Goal: Navigation & Orientation: Locate item on page

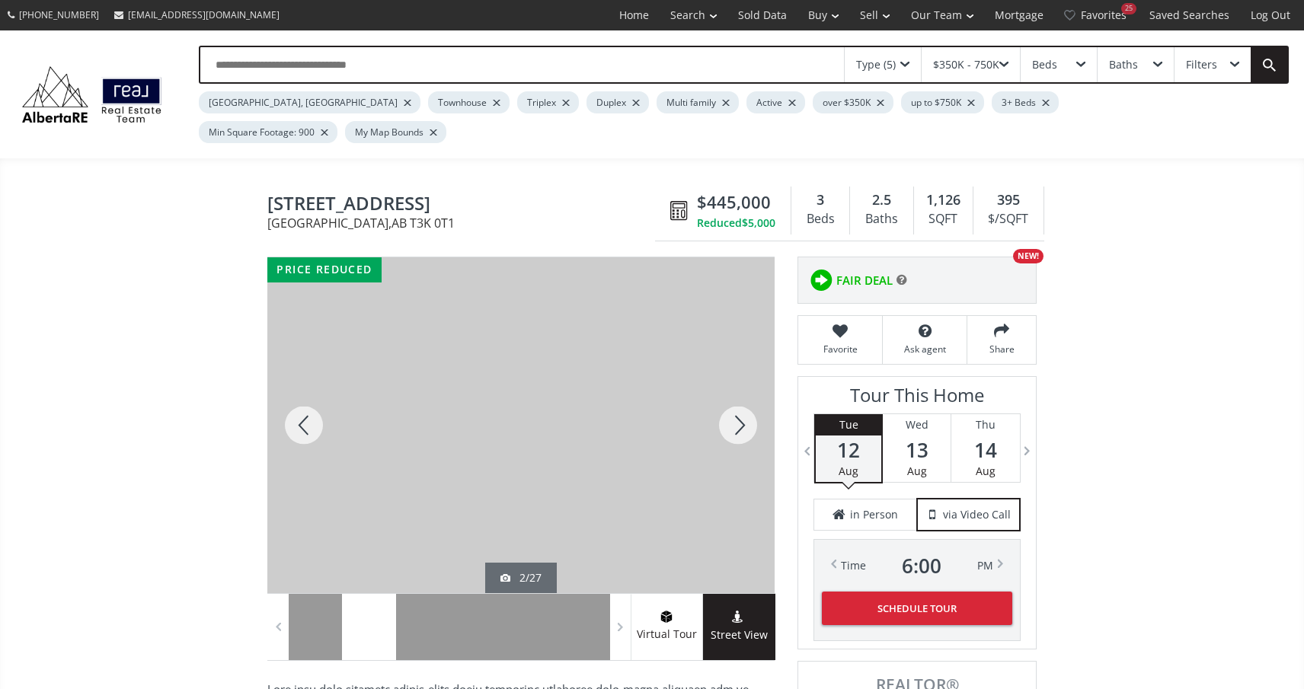
click at [732, 402] on div at bounding box center [737, 425] width 73 height 336
click at [732, 401] on div at bounding box center [737, 425] width 73 height 336
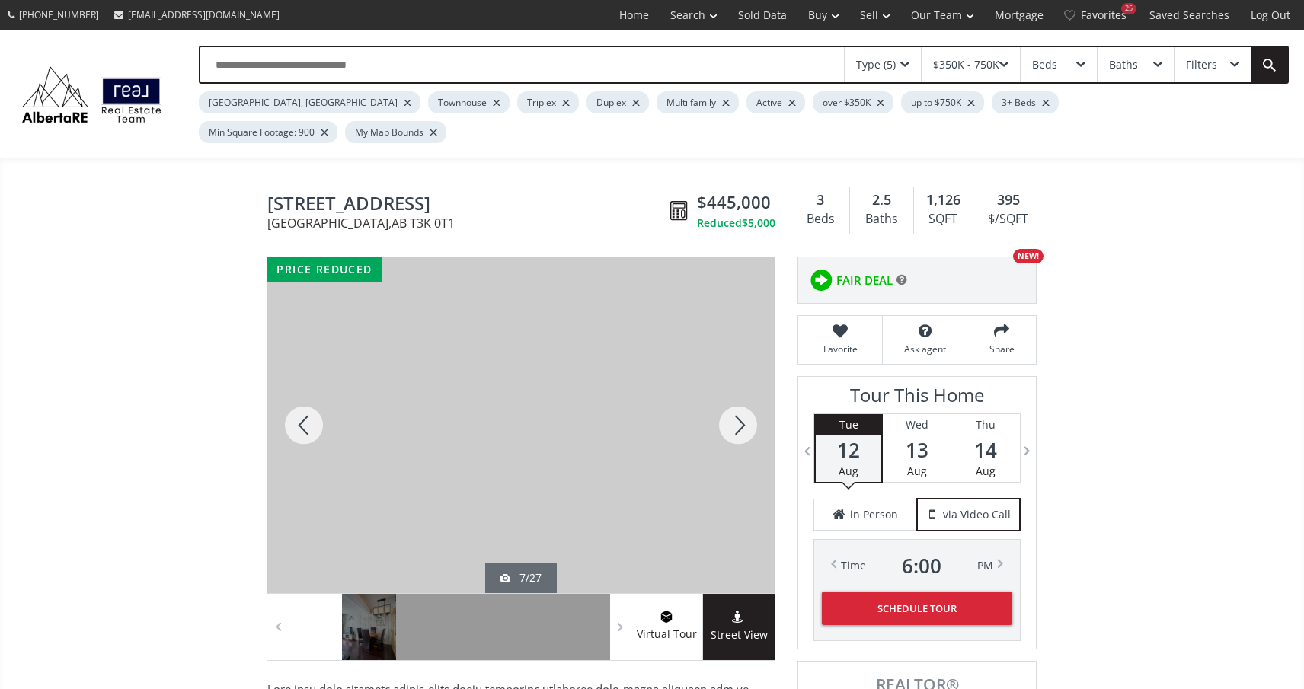
click at [732, 401] on div at bounding box center [737, 425] width 73 height 336
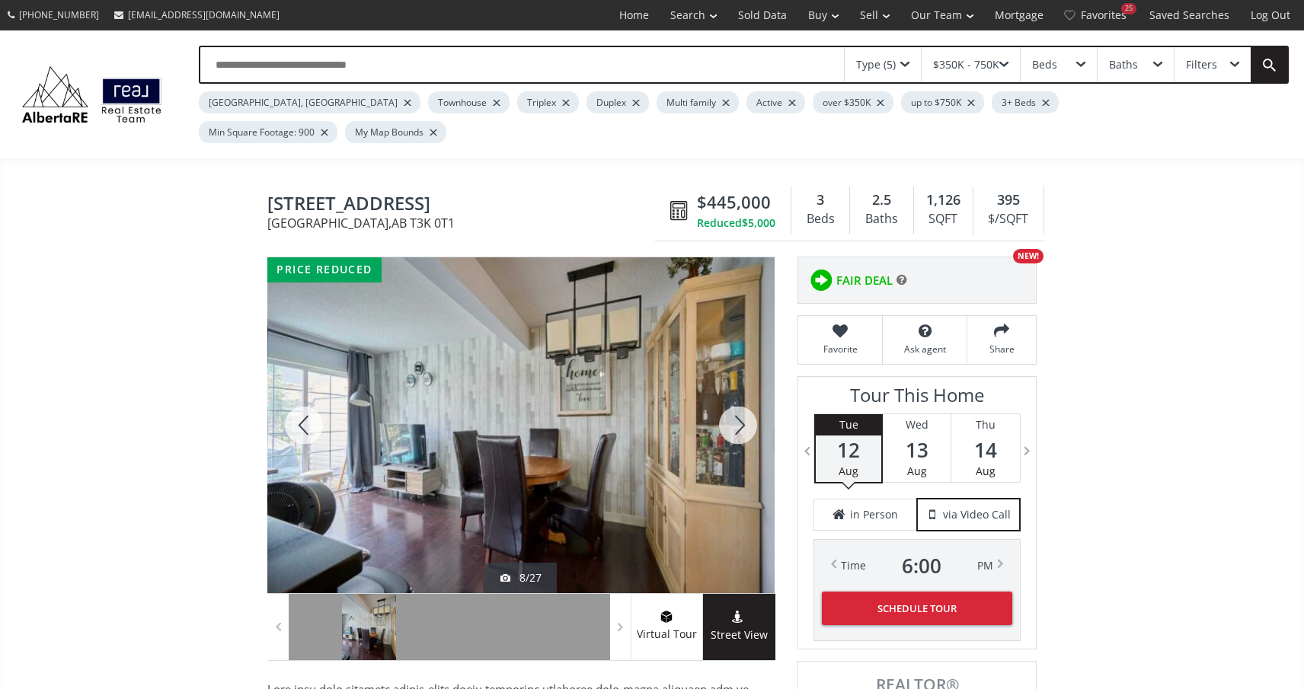
click at [732, 401] on div at bounding box center [737, 425] width 73 height 336
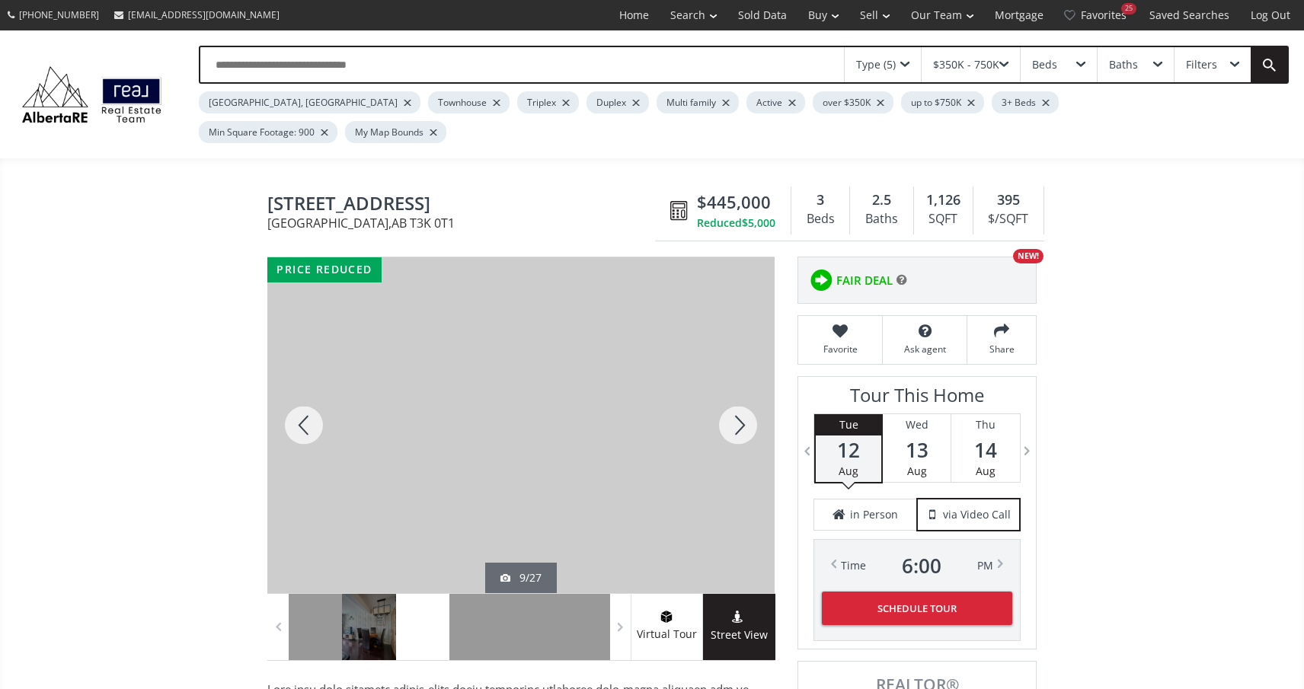
click at [732, 401] on div at bounding box center [737, 425] width 73 height 336
click at [733, 401] on div at bounding box center [737, 425] width 73 height 336
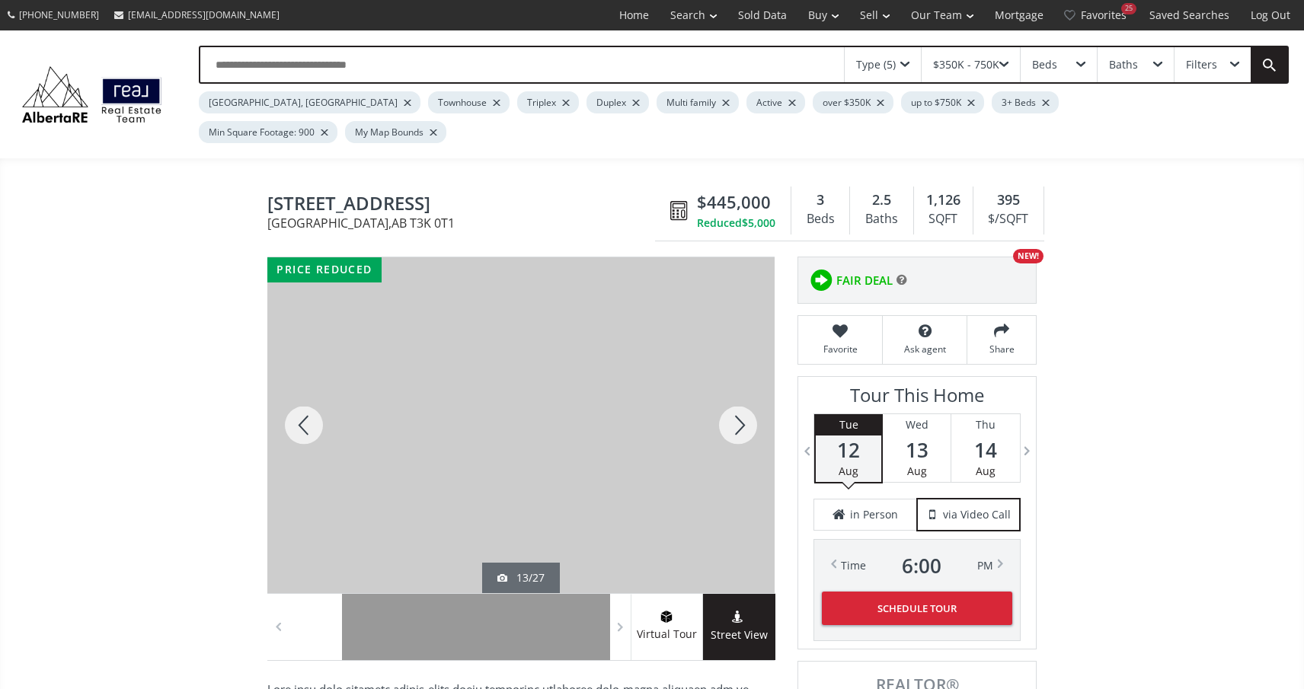
click at [733, 401] on div at bounding box center [737, 425] width 73 height 336
click at [733, 402] on div at bounding box center [737, 425] width 73 height 336
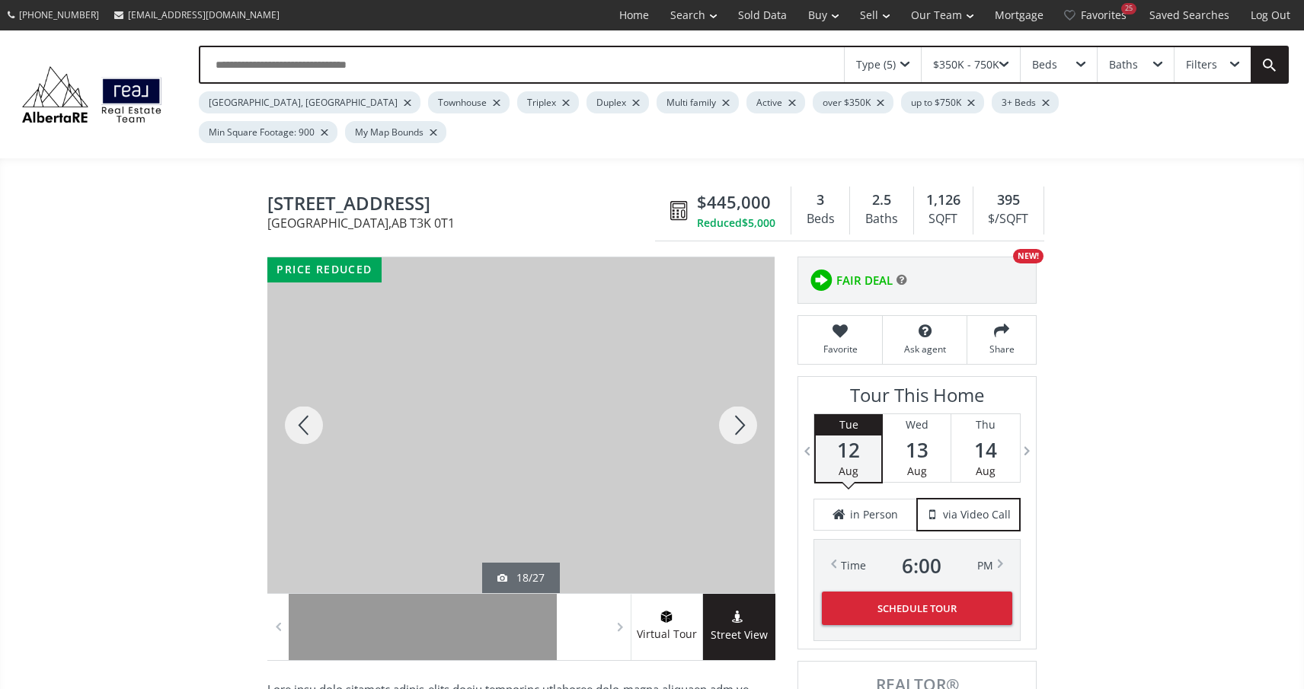
click at [733, 402] on div at bounding box center [737, 425] width 73 height 336
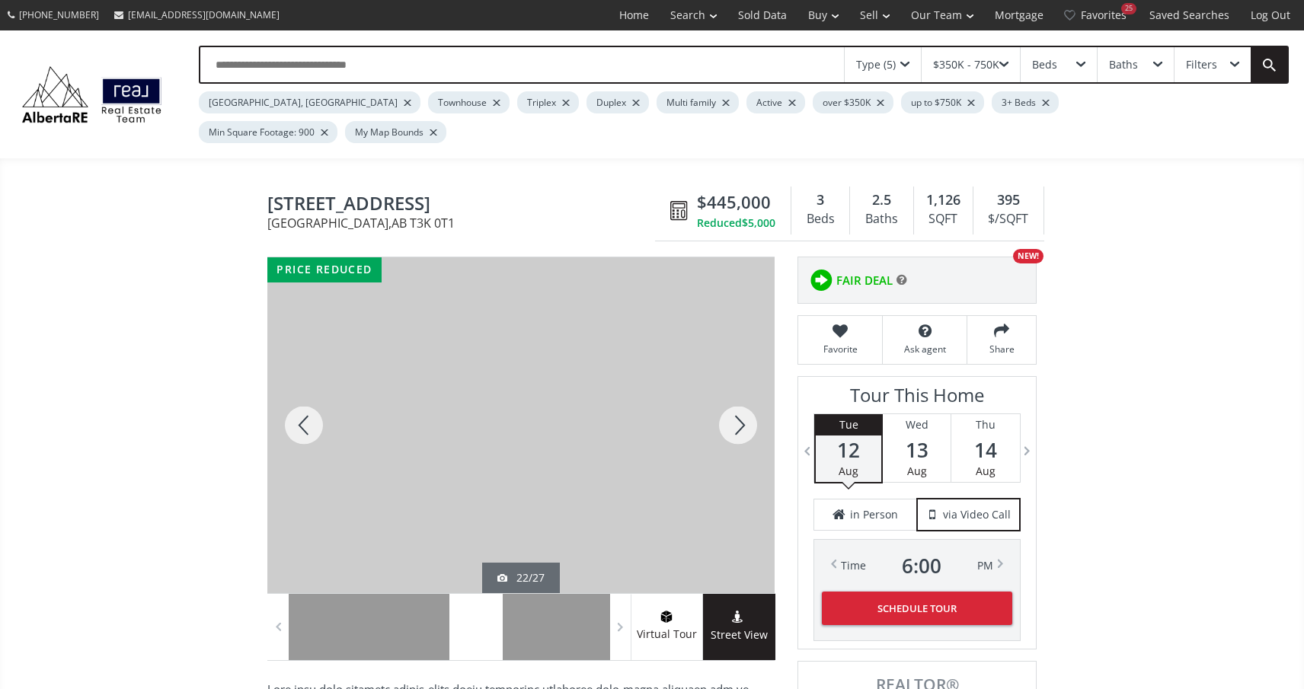
click at [733, 402] on div at bounding box center [737, 425] width 73 height 336
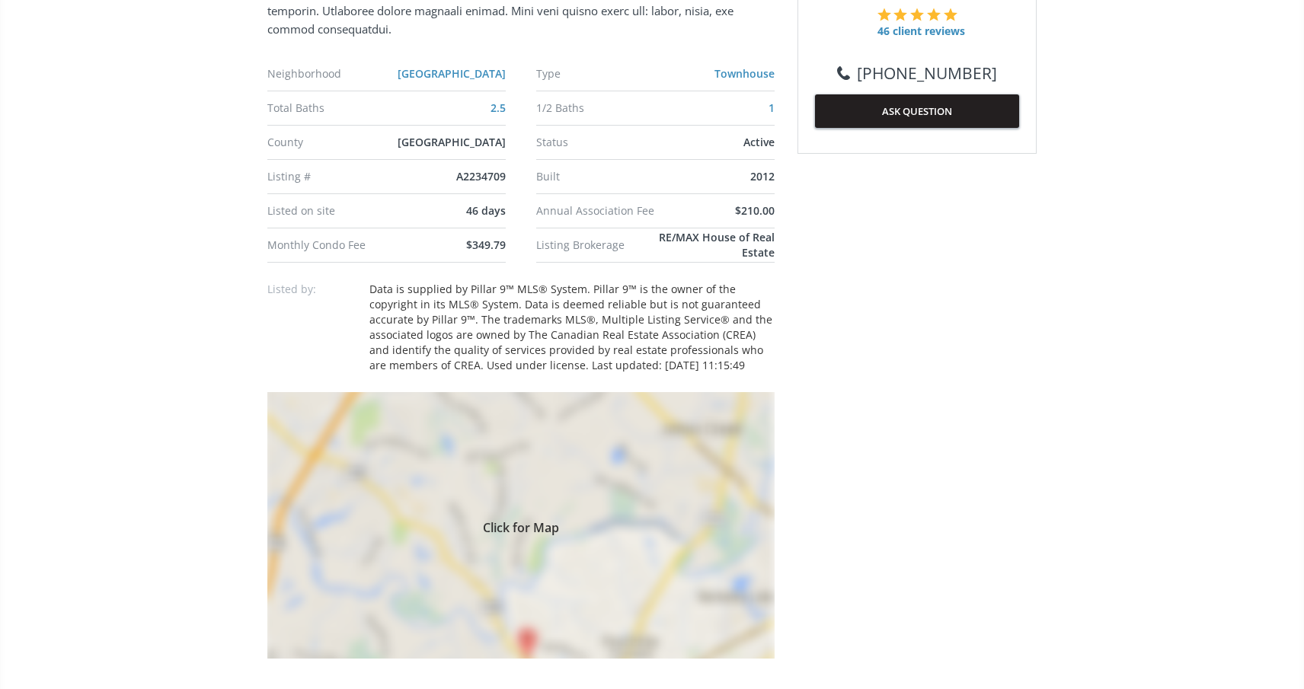
scroll to position [907, 0]
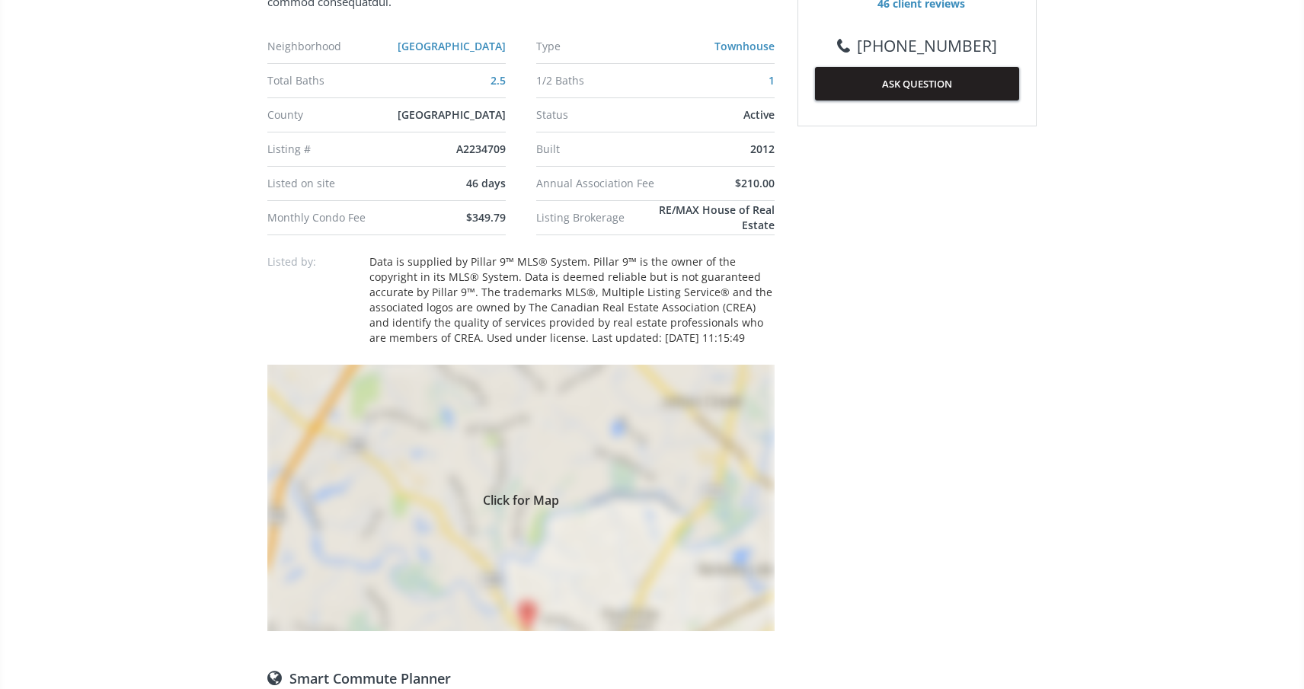
click at [526, 589] on div "Click for Map" at bounding box center [520, 498] width 507 height 267
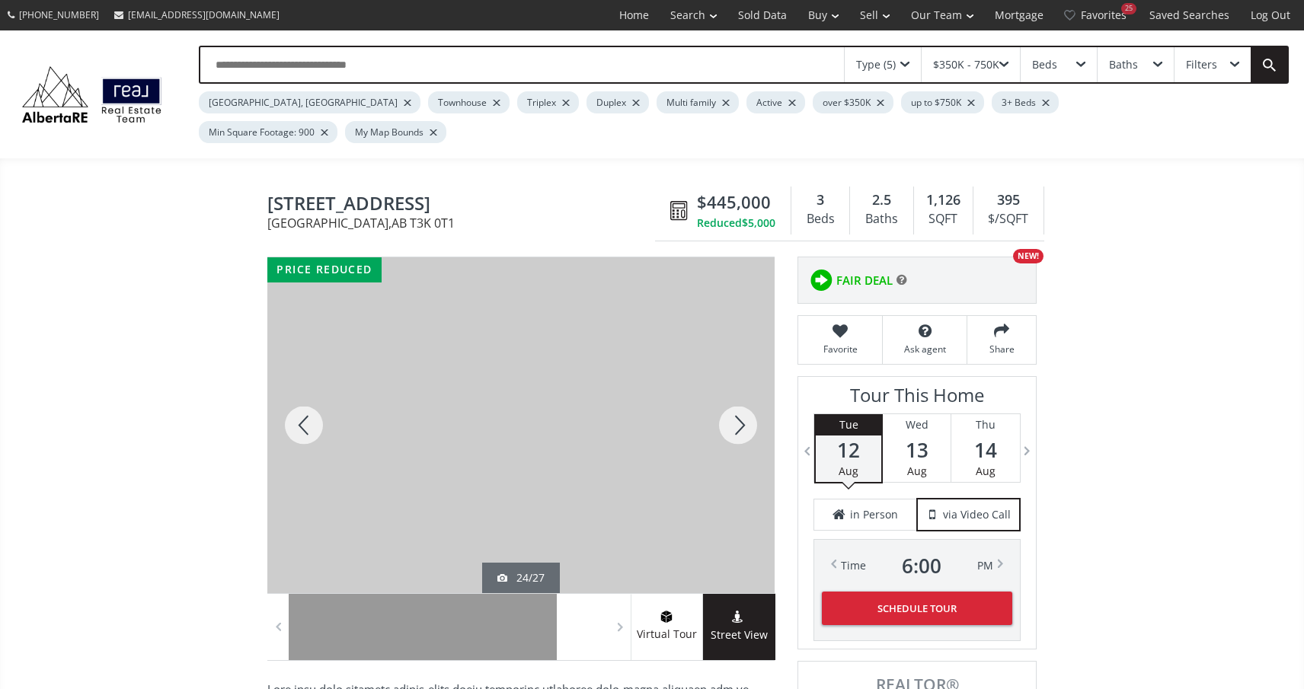
scroll to position [0, 0]
